Goal: Transaction & Acquisition: Subscribe to service/newsletter

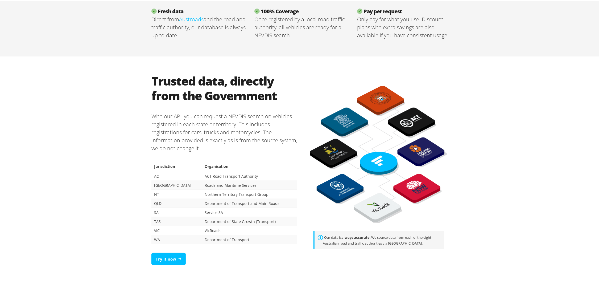
scroll to position [319, 0]
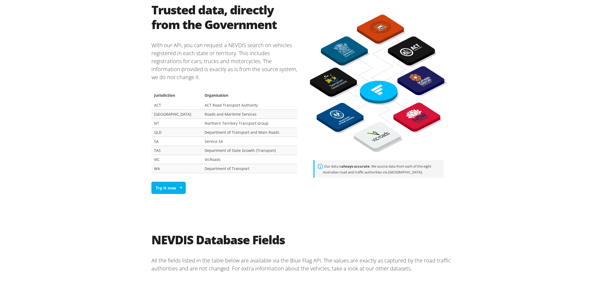
click at [160, 187] on link "Try it now" at bounding box center [168, 186] width 34 height 13
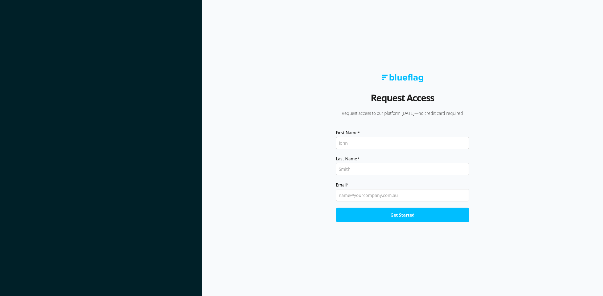
click at [356, 144] on input "First Name *" at bounding box center [402, 143] width 133 height 12
type input "Michelle"
drag, startPoint x: 357, startPoint y: 165, endPoint x: 366, endPoint y: 174, distance: 12.4
click at [357, 165] on input "Last Name *" at bounding box center [402, 169] width 133 height 12
type input "Gonzales"
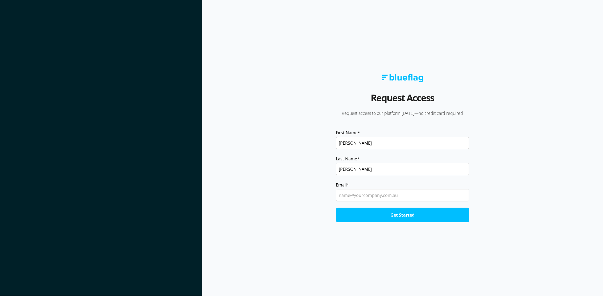
click at [354, 196] on input "Email *" at bounding box center [402, 195] width 133 height 12
type input "michelle@containerliftandshift.com.au"
click at [366, 217] on input "Get Started" at bounding box center [402, 215] width 133 height 14
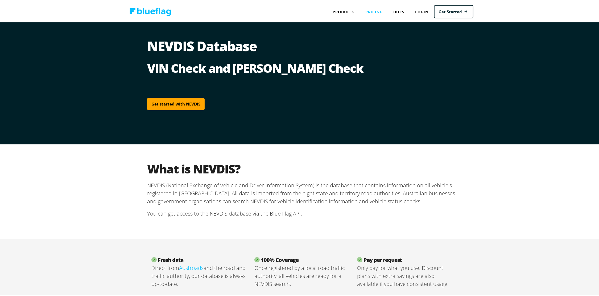
click at [373, 12] on link "Pricing" at bounding box center [374, 10] width 28 height 11
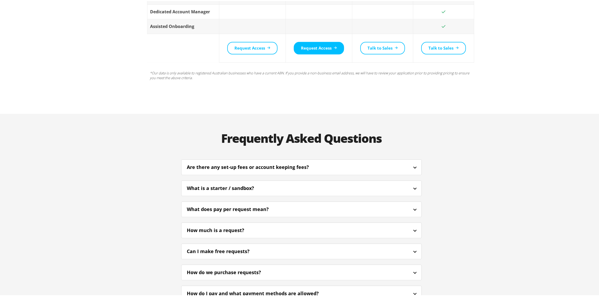
scroll to position [1242, 0]
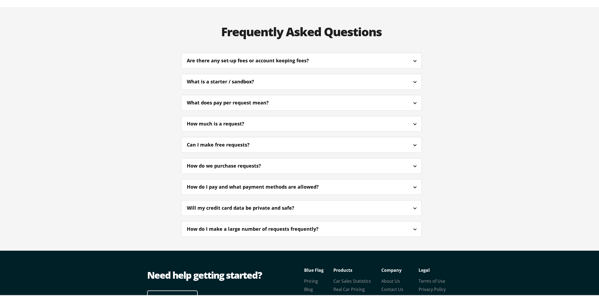
click at [317, 116] on div "How much is a request?" at bounding box center [301, 122] width 240 height 13
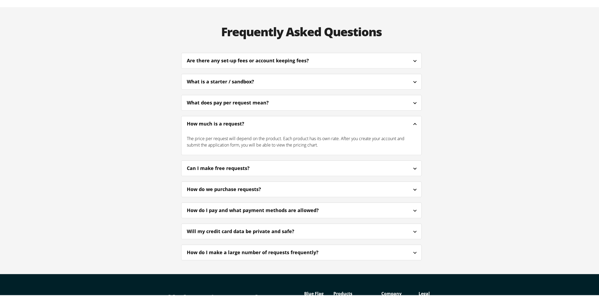
click at [317, 116] on div "How much is a request?" at bounding box center [301, 122] width 240 height 13
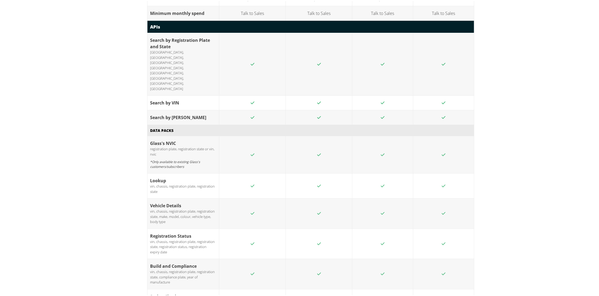
scroll to position [603, 0]
